Goal: Information Seeking & Learning: Compare options

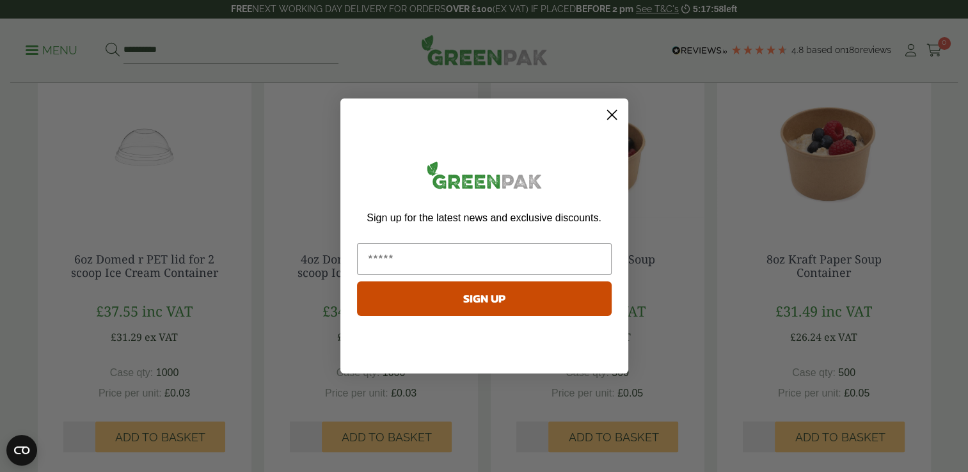
scroll to position [654, 0]
click at [610, 113] on icon "Close dialog" at bounding box center [611, 115] width 9 height 9
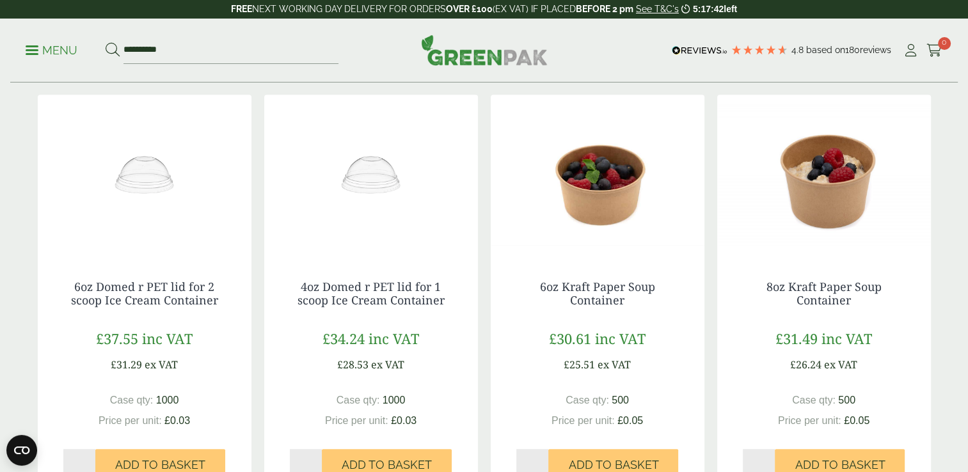
scroll to position [590, 0]
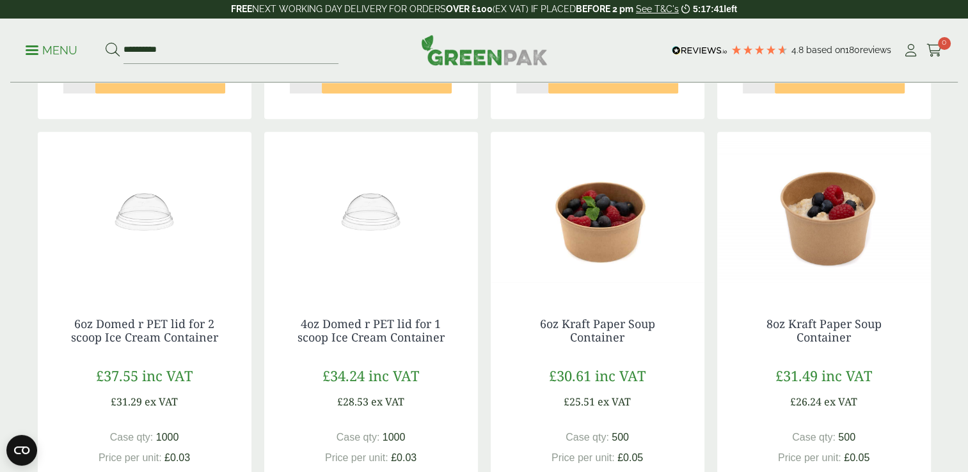
click at [621, 229] on img at bounding box center [598, 212] width 214 height 160
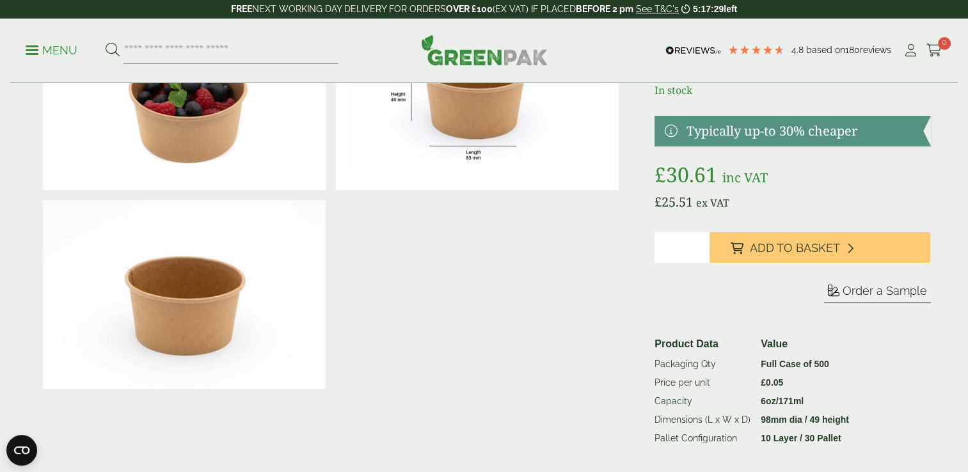
scroll to position [64, 0]
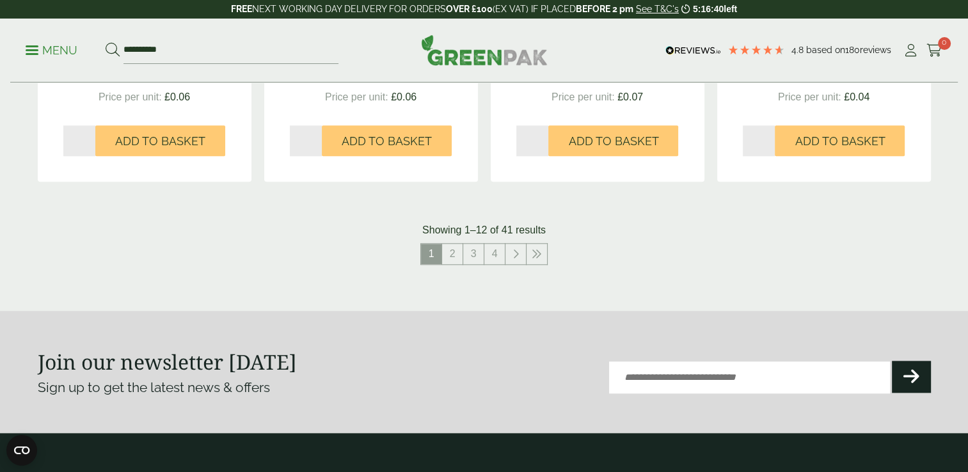
scroll to position [1422, 0]
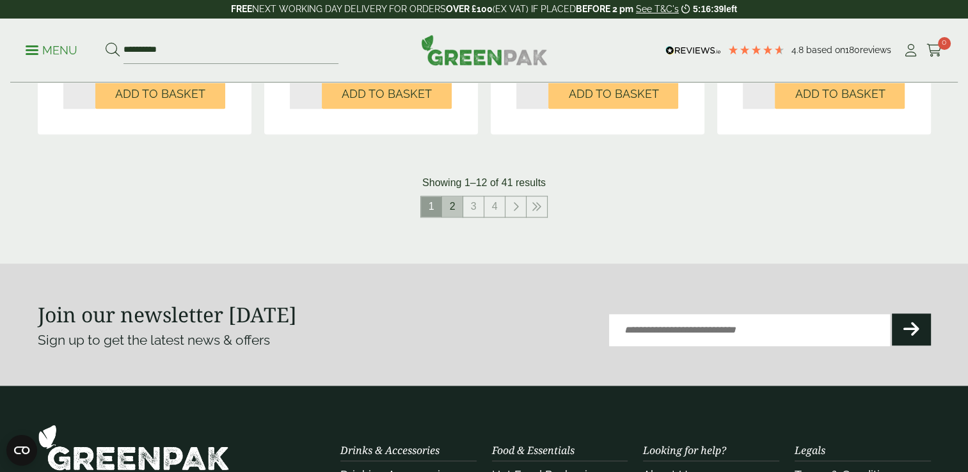
click at [453, 205] on link "2" at bounding box center [452, 206] width 20 height 20
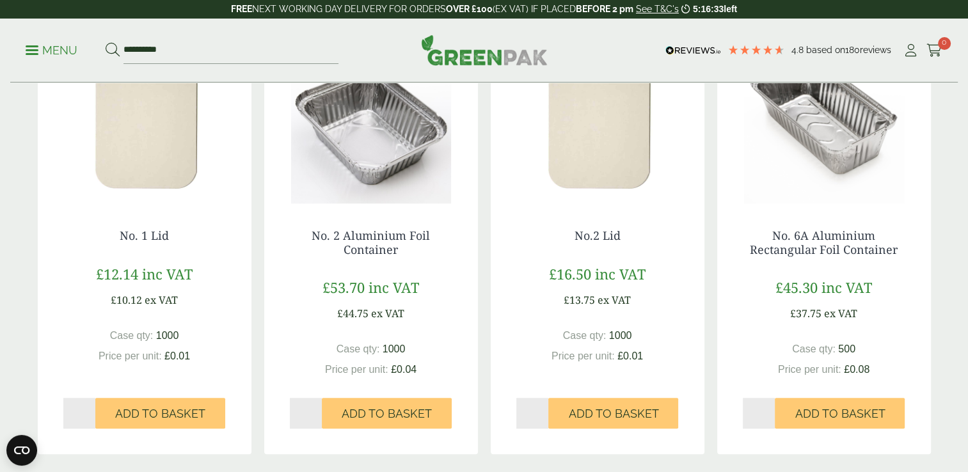
scroll to position [1294, 0]
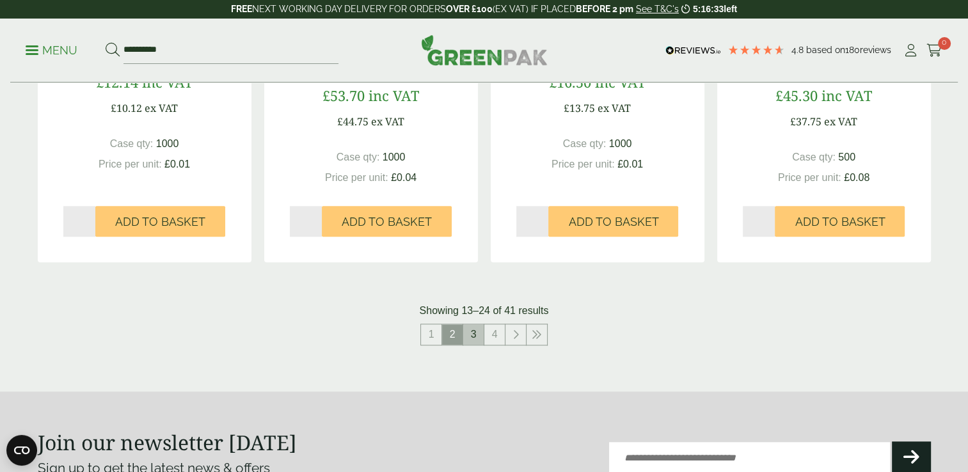
click at [481, 337] on link "3" at bounding box center [473, 334] width 20 height 20
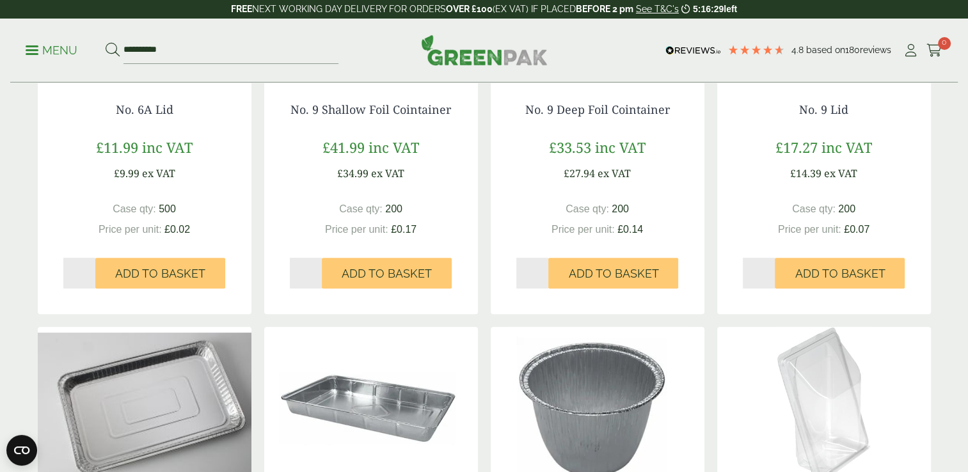
scroll to position [142, 0]
